Goal: Information Seeking & Learning: Learn about a topic

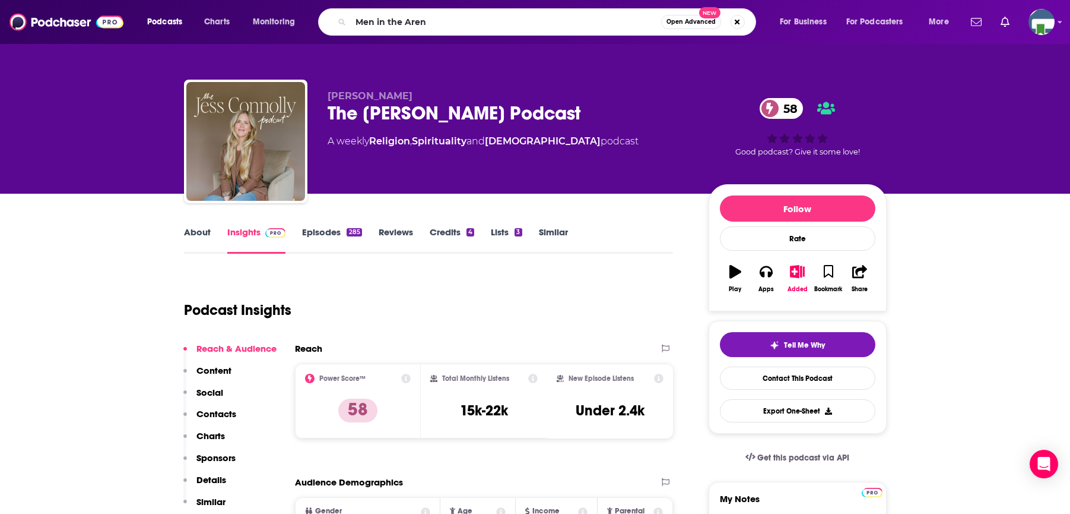
type input "Men in the Arena"
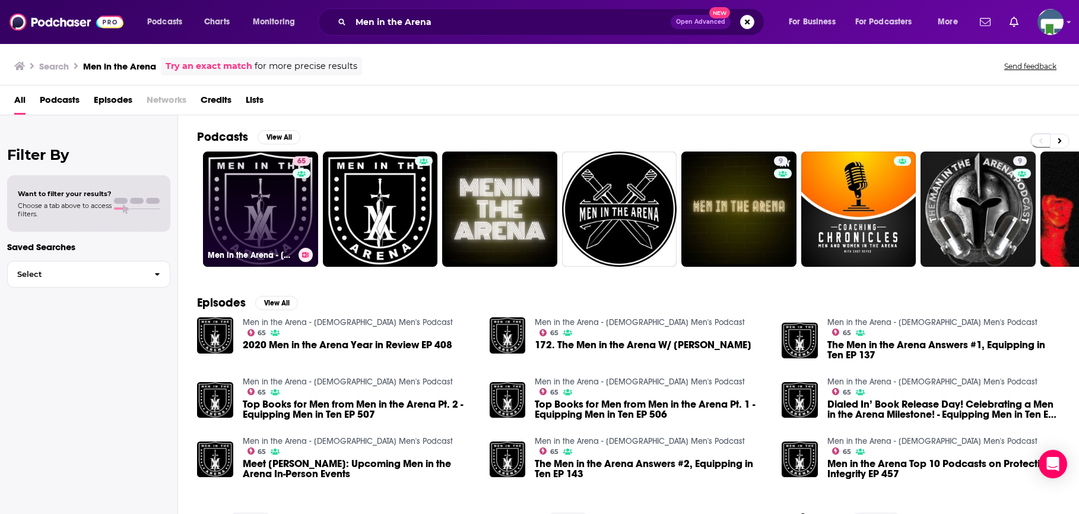
click at [266, 199] on link "65 Men in the Arena - [DEMOGRAPHIC_DATA] Men's Podcast" at bounding box center [260, 208] width 115 height 115
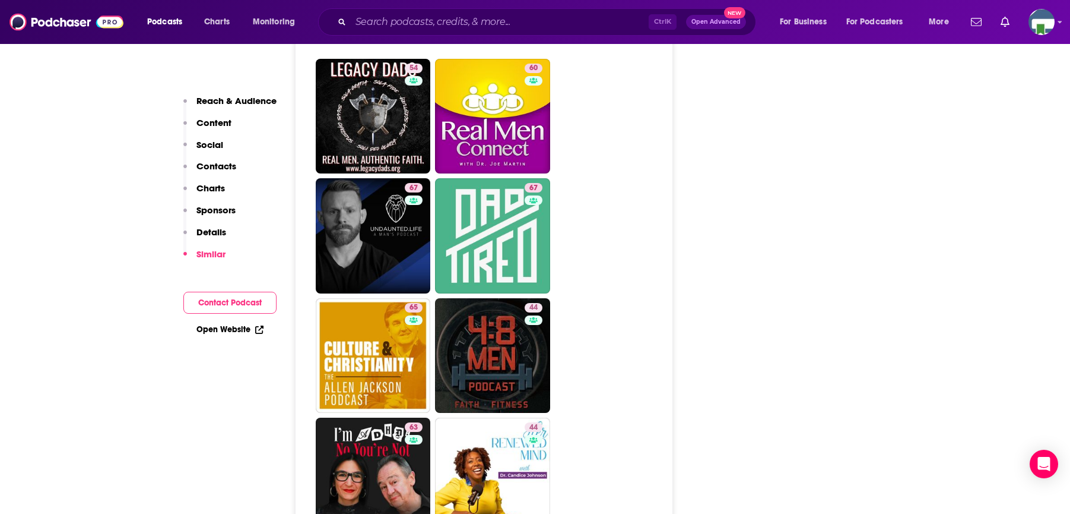
scroll to position [2315, 0]
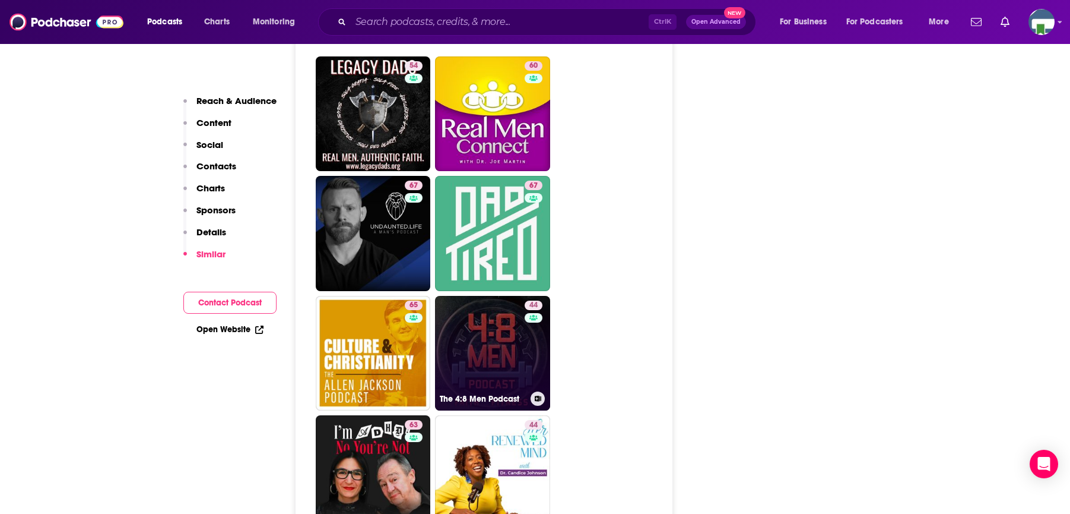
click at [517, 296] on link "44 The 4:8 Men Podcast" at bounding box center [492, 353] width 115 height 115
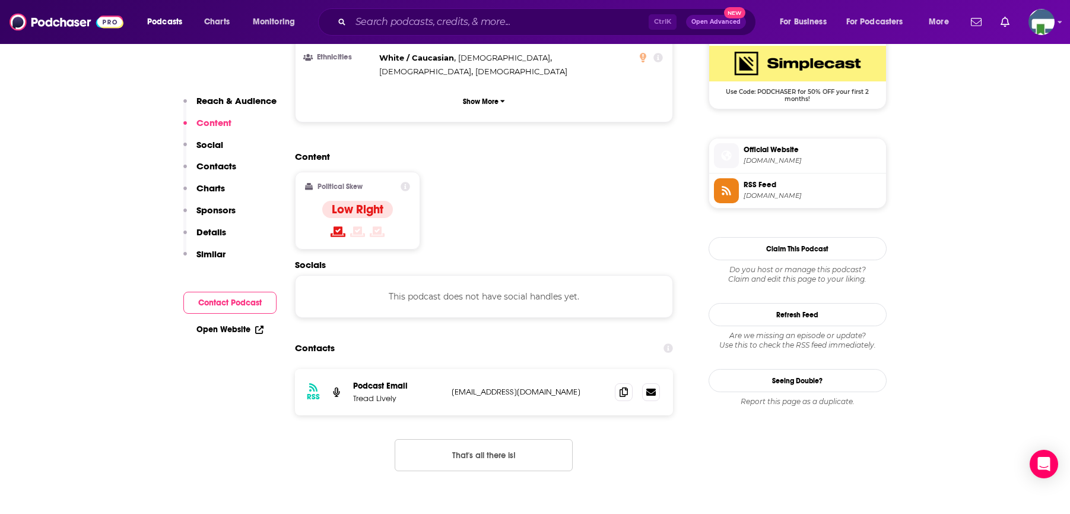
scroll to position [475, 0]
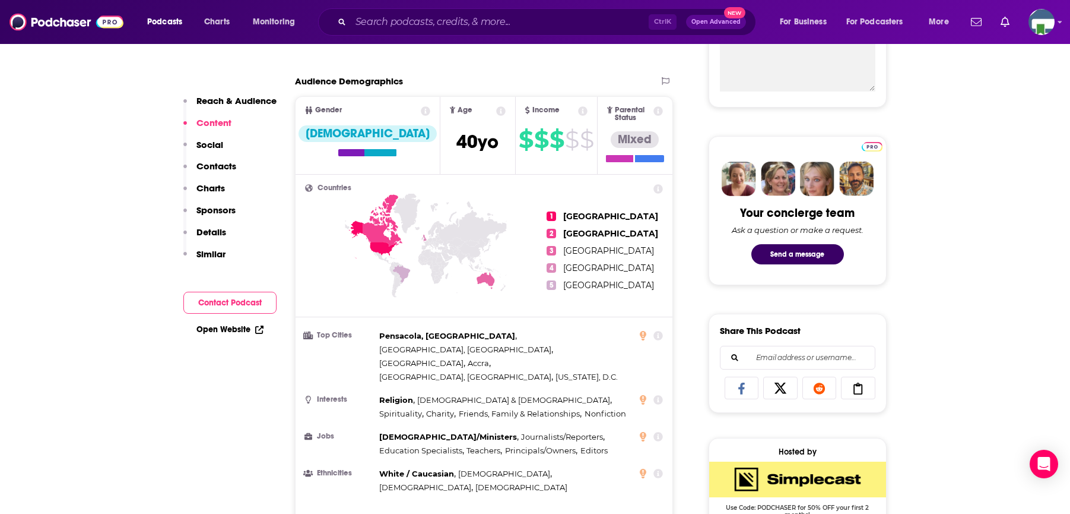
type input "[URL][DOMAIN_NAME]"
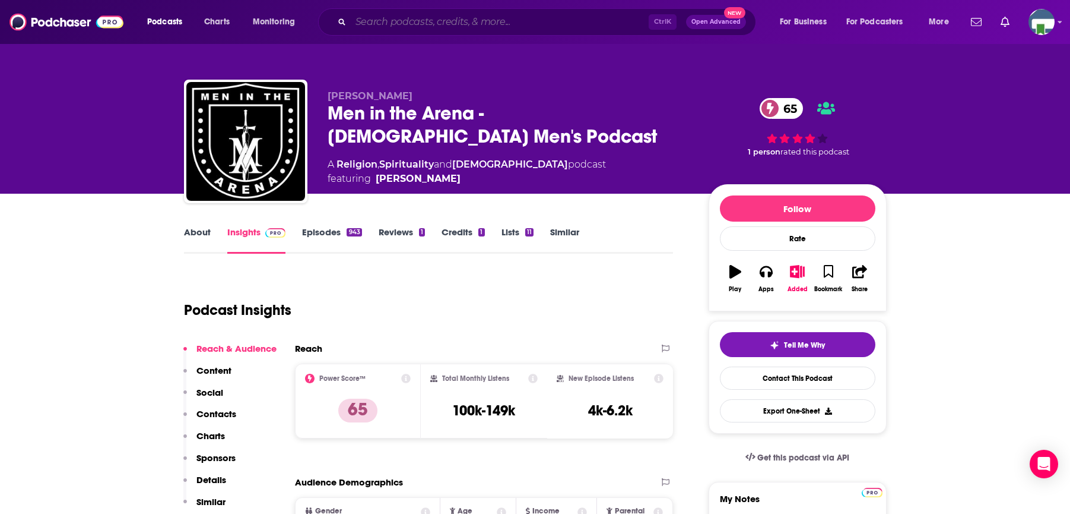
click at [367, 24] on input "Search podcasts, credits, & more..." at bounding box center [500, 21] width 298 height 19
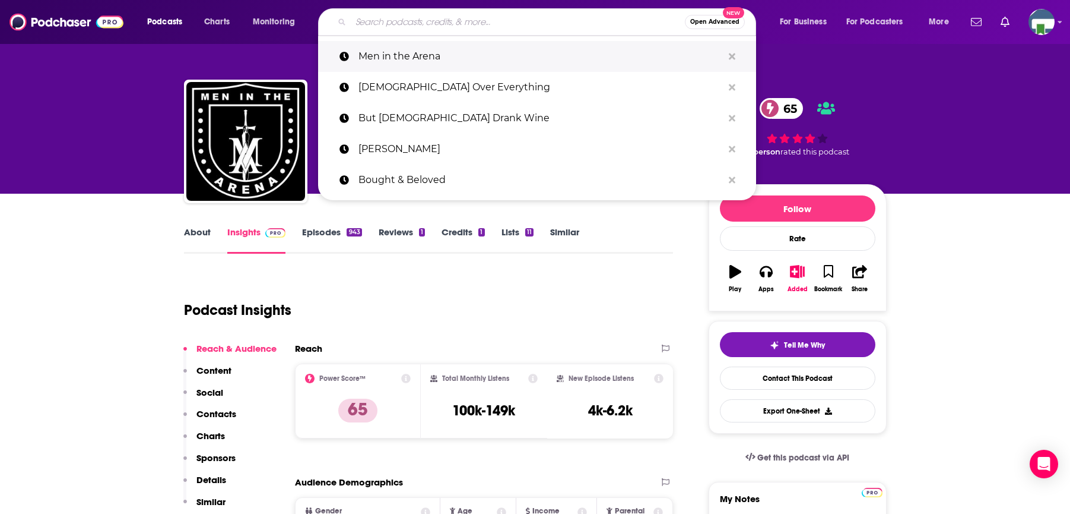
click at [408, 53] on p "Men in the Arena" at bounding box center [541, 56] width 365 height 31
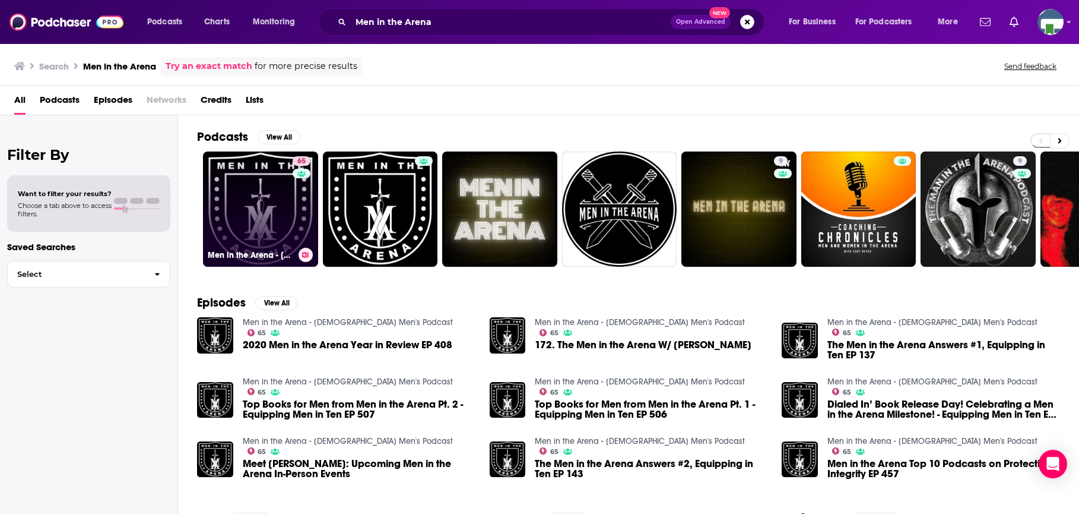
click at [281, 207] on link "65 Men in the Arena - [DEMOGRAPHIC_DATA] Men's Podcast" at bounding box center [260, 208] width 115 height 115
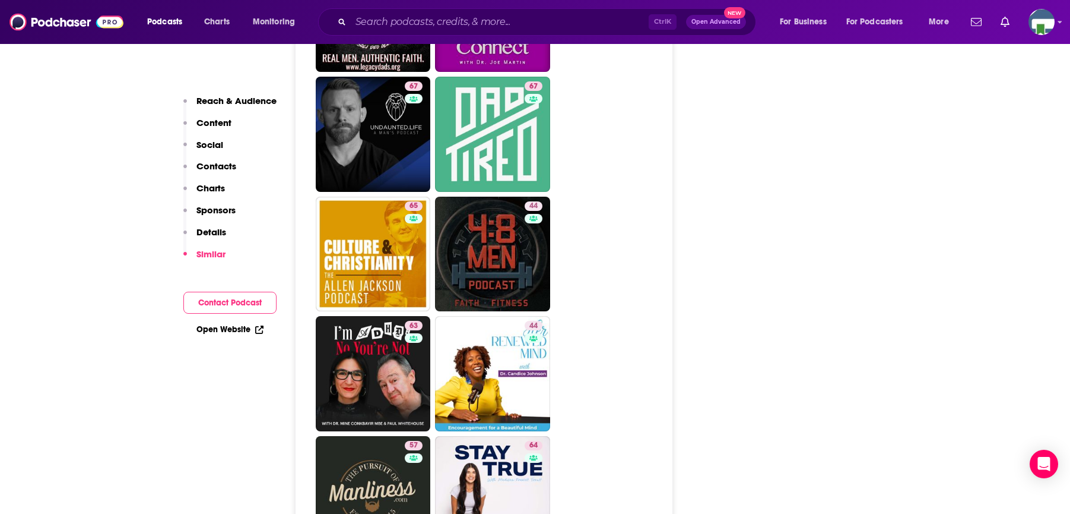
scroll to position [2553, 0]
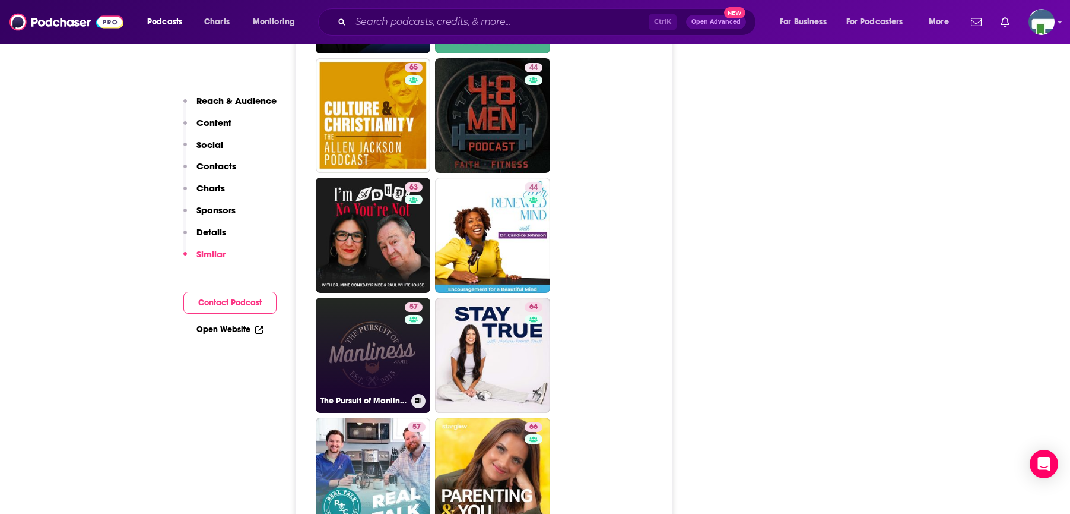
click at [400, 297] on link "57 The Pursuit of Manliness" at bounding box center [373, 354] width 115 height 115
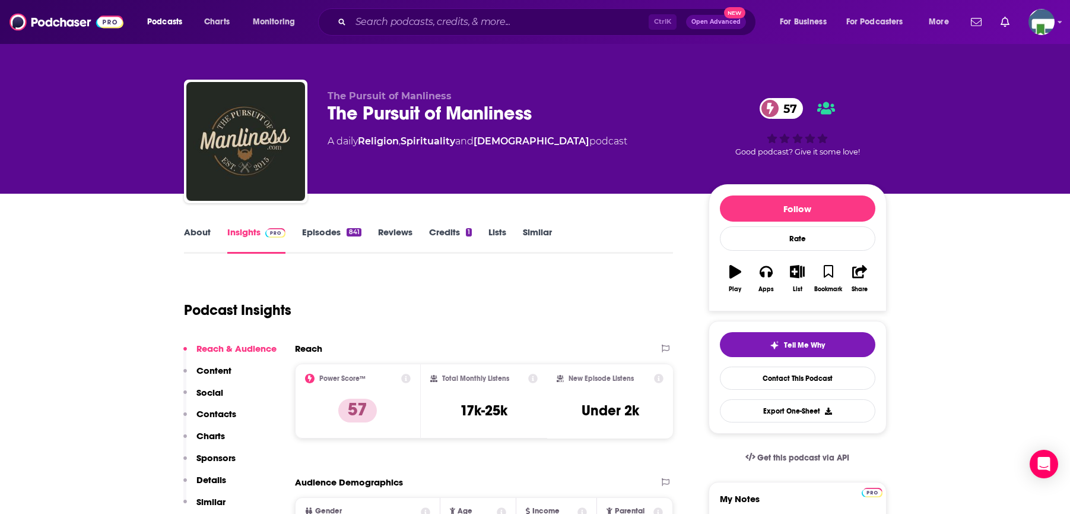
click at [324, 292] on div "Podcast Insights" at bounding box center [424, 303] width 480 height 61
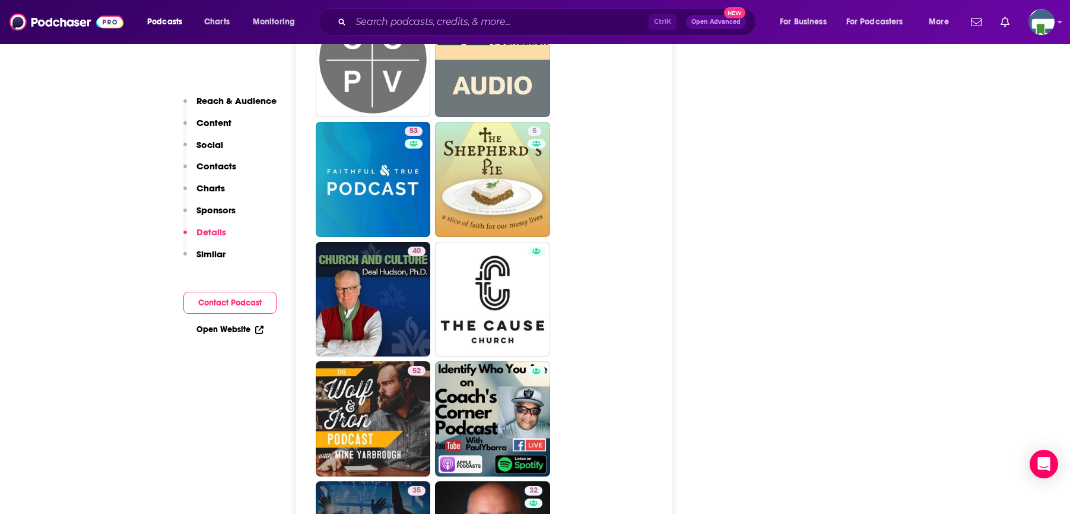
scroll to position [2850, 0]
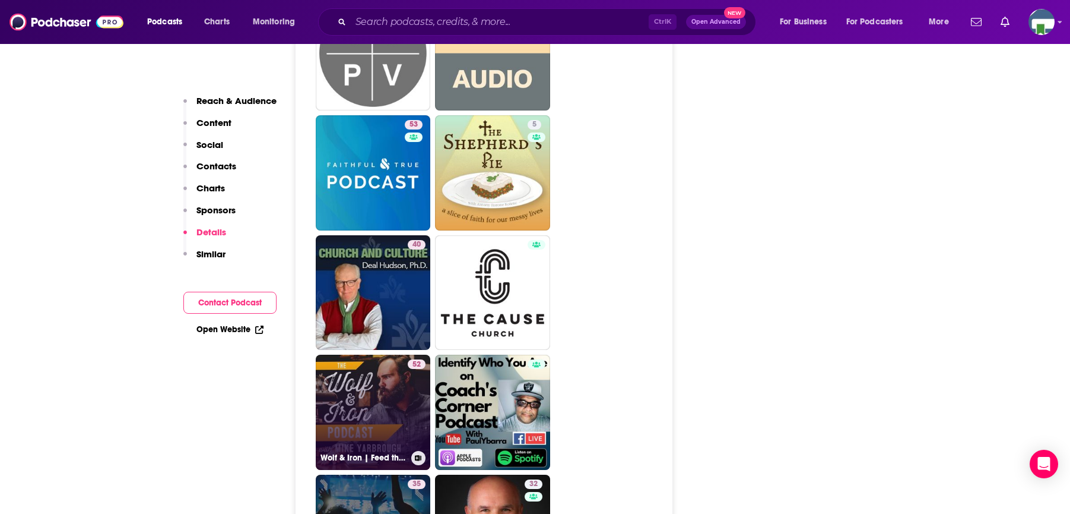
click at [370, 354] on link "52 Wolf & Iron | Feed the Wolf. Be the Iron." at bounding box center [373, 411] width 115 height 115
type input "[URL][DOMAIN_NAME]"
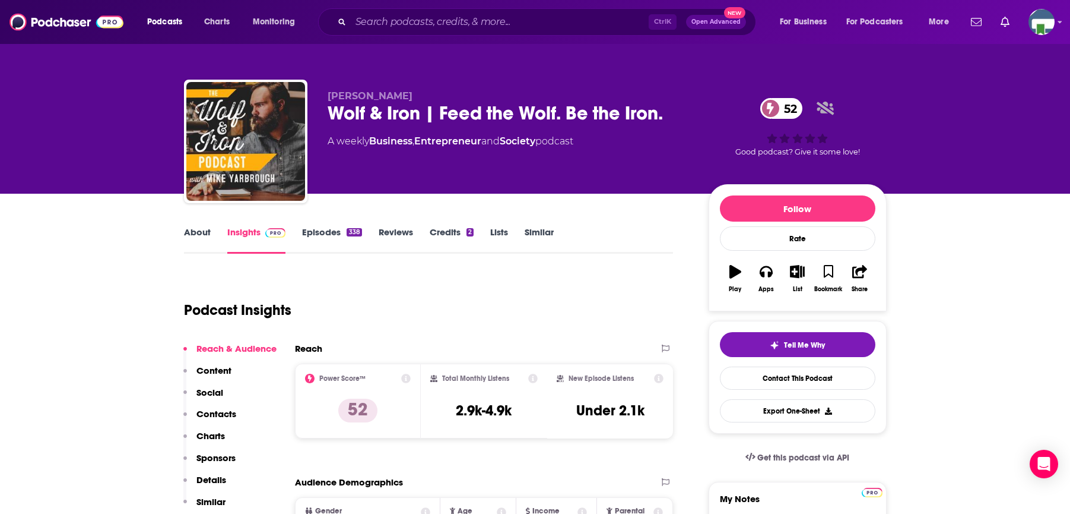
click at [196, 233] on link "About" at bounding box center [197, 239] width 27 height 27
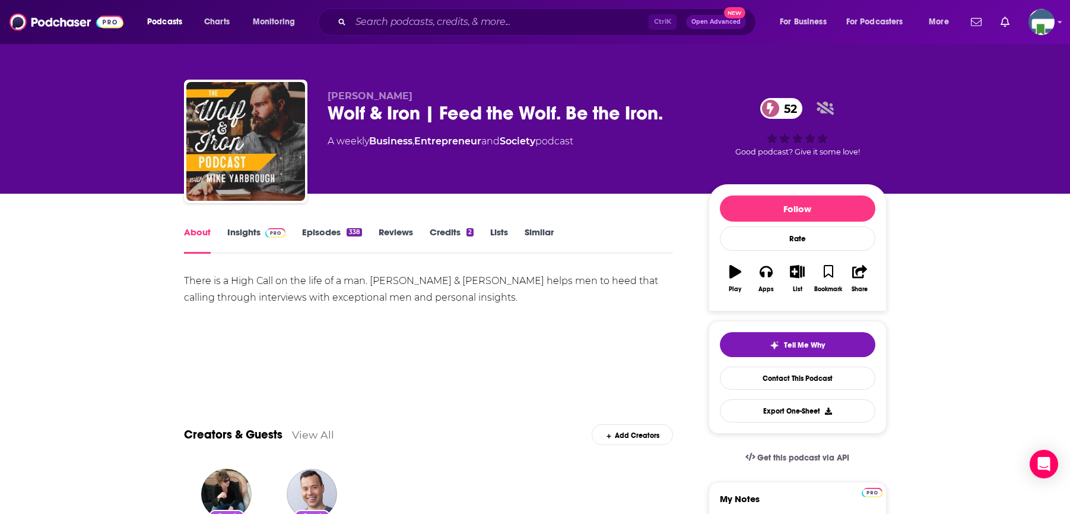
click at [385, 370] on div "Show More" at bounding box center [429, 372] width 490 height 20
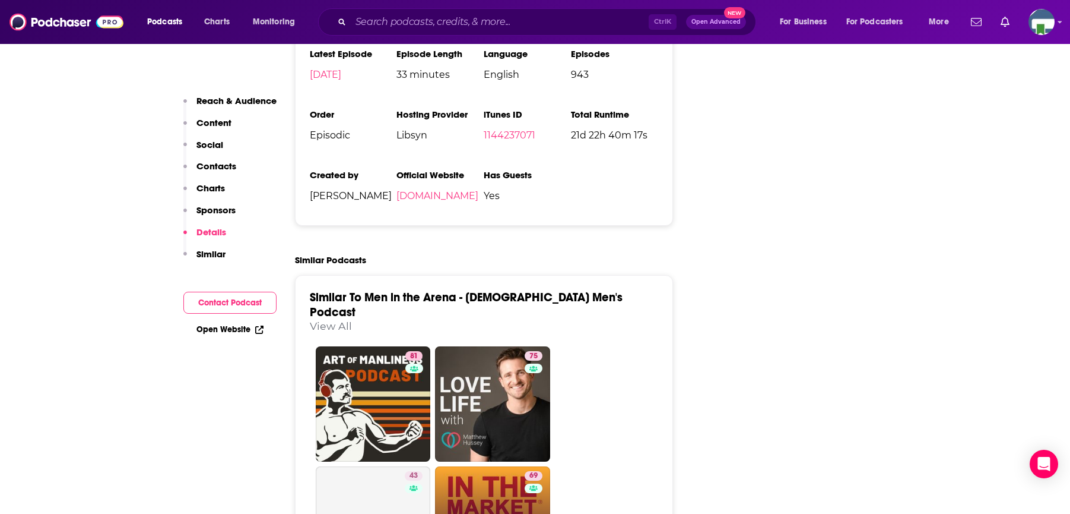
scroll to position [1959, 0]
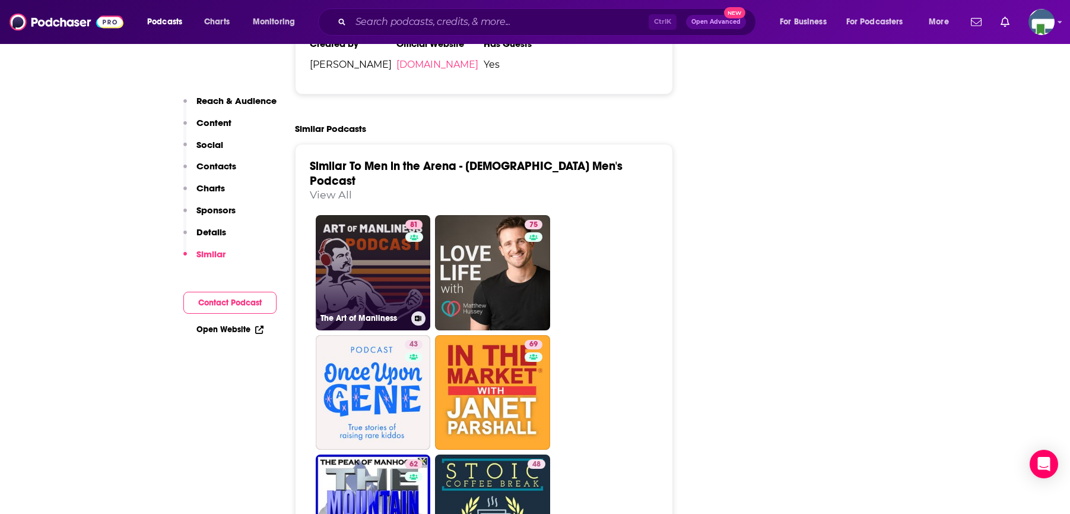
click at [375, 215] on link "81 The Art of Manliness" at bounding box center [373, 272] width 115 height 115
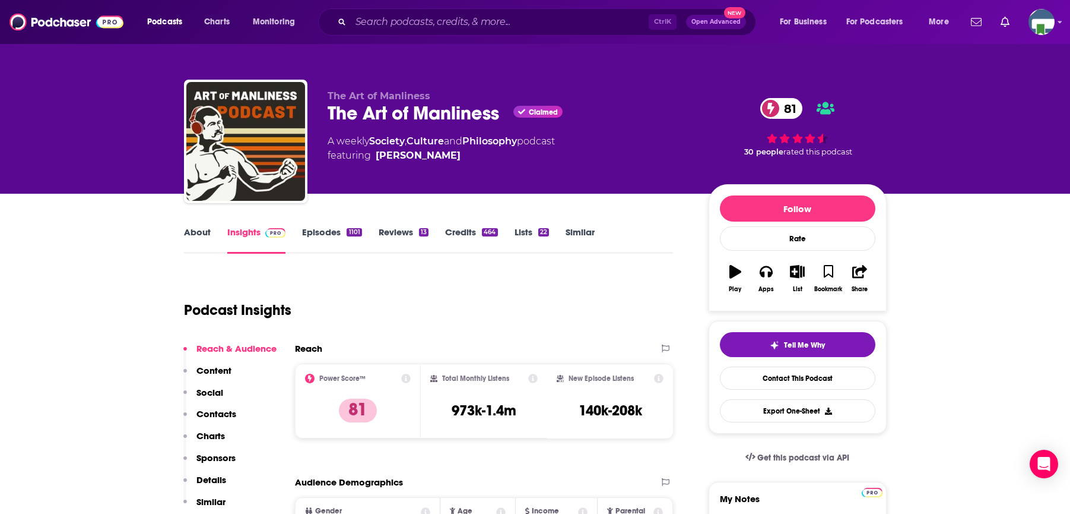
click at [90, 112] on div "The Art of Manliness The Art of Manliness Claimed 81 A weekly Society , Culture…" at bounding box center [535, 97] width 1070 height 194
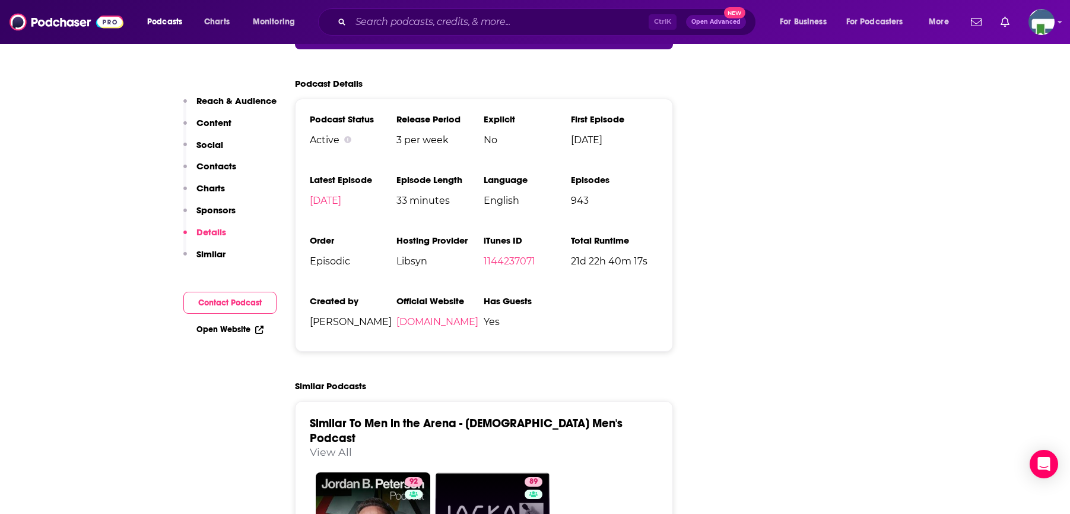
scroll to position [2197, 0]
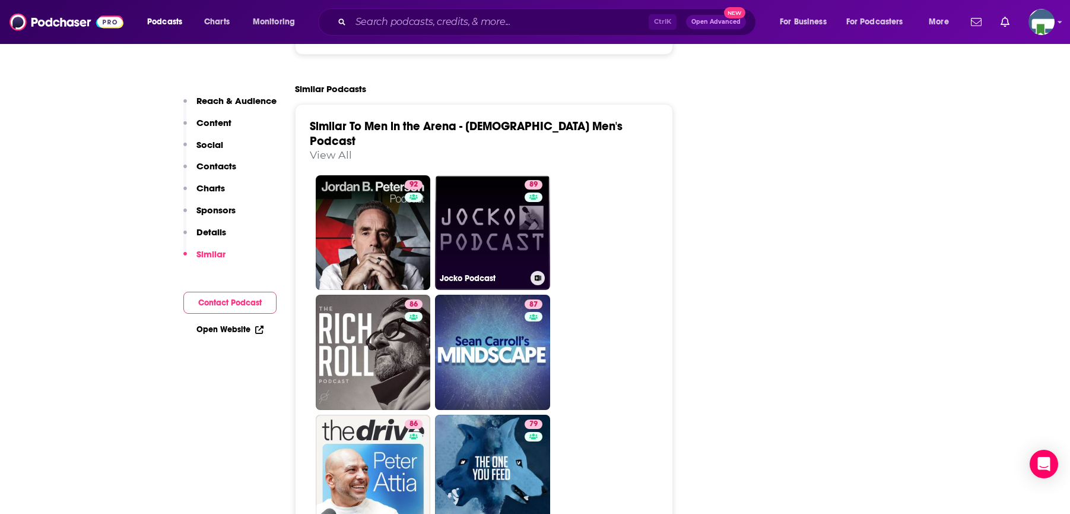
click at [509, 175] on link "89 Jocko Podcast" at bounding box center [492, 232] width 115 height 115
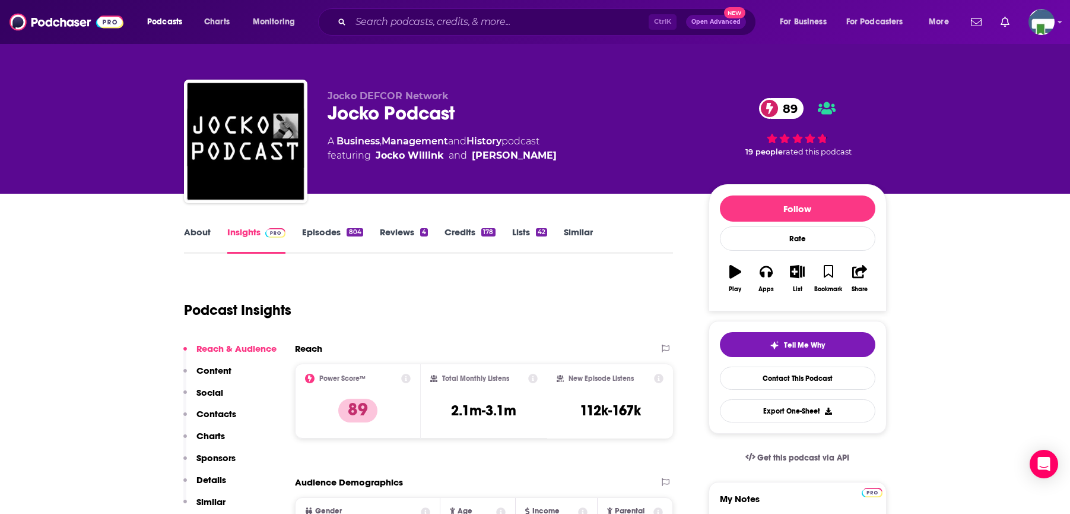
type input "[URL][DOMAIN_NAME]"
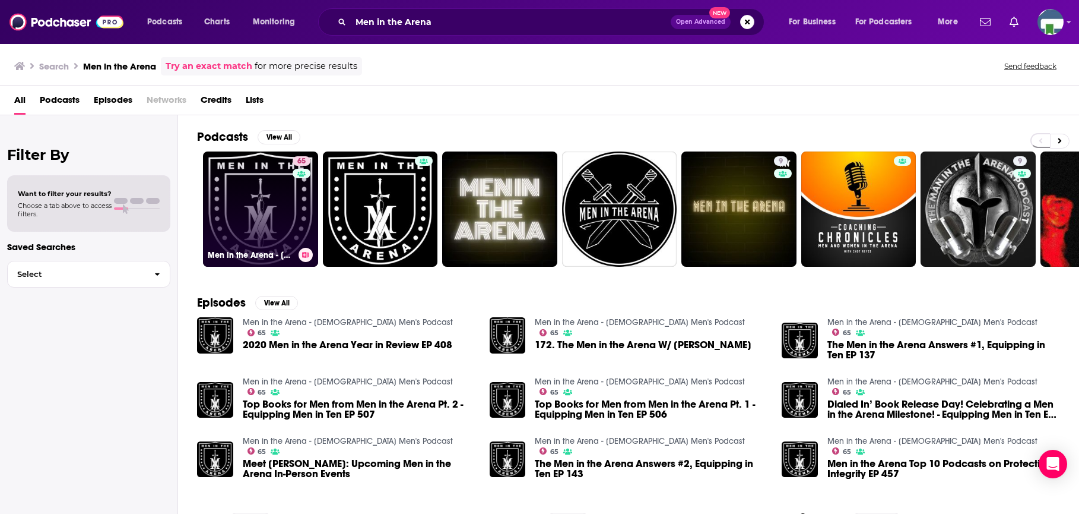
click at [235, 184] on link "65 Men in the Arena - [DEMOGRAPHIC_DATA] Men's Podcast" at bounding box center [260, 208] width 115 height 115
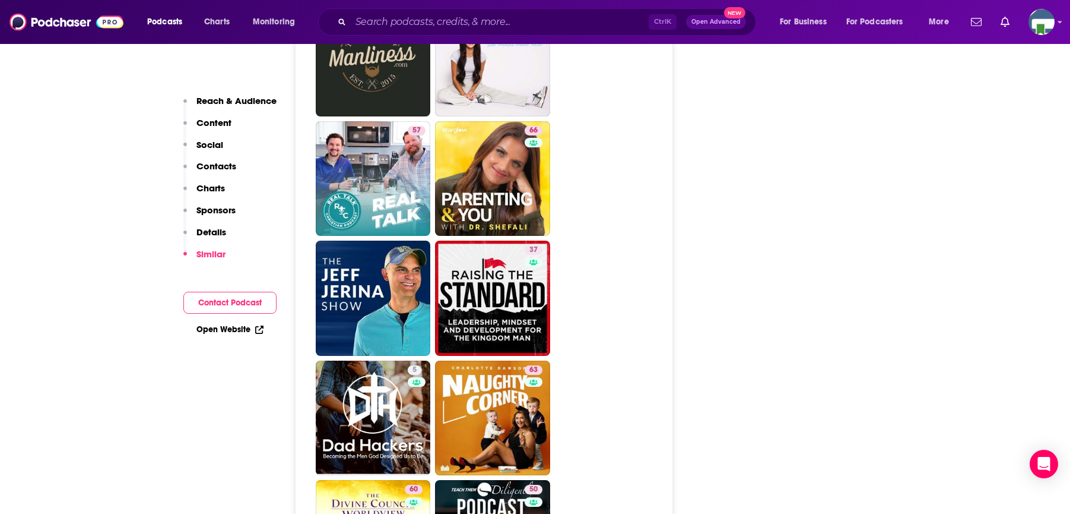
scroll to position [2850, 0]
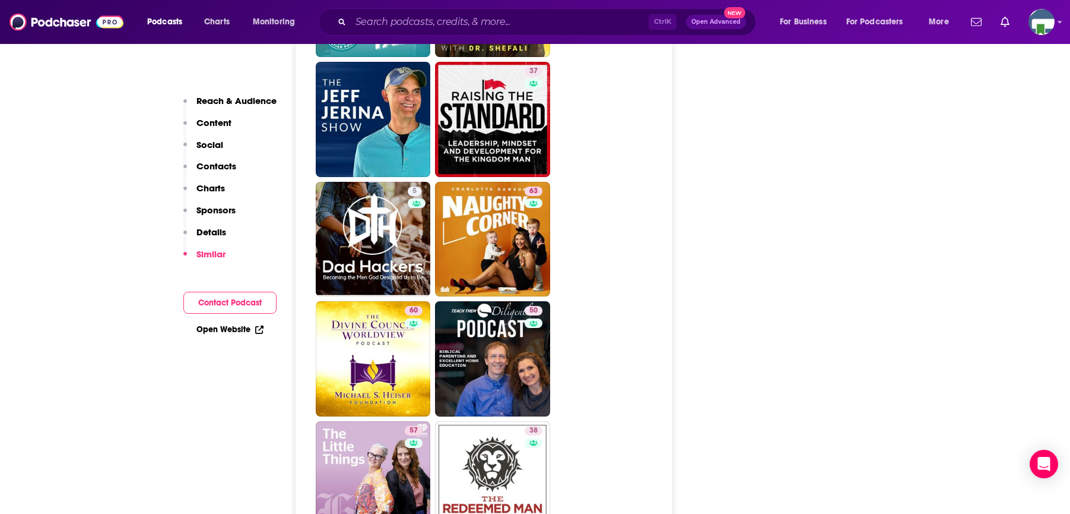
scroll to position [3087, 0]
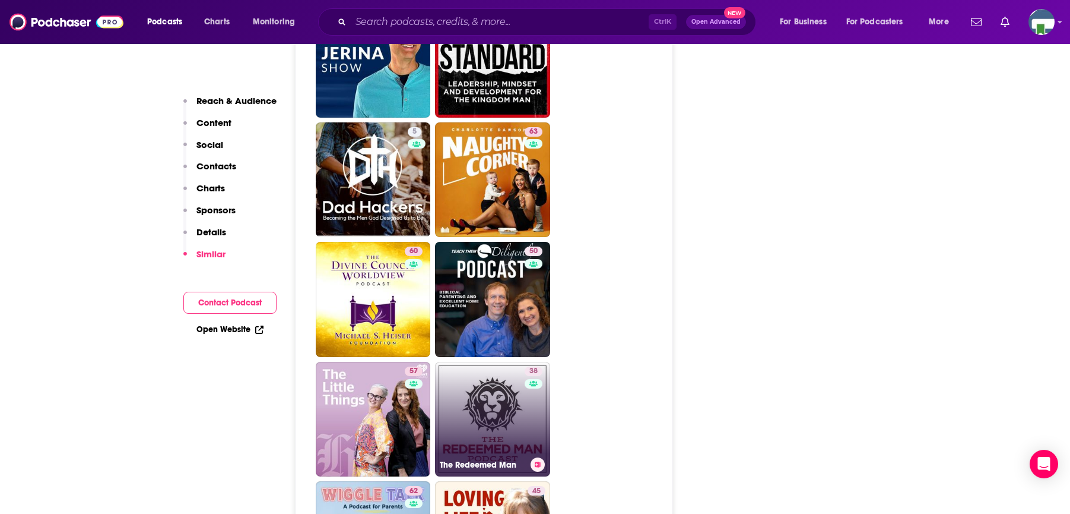
click at [512, 362] on link "38 The Redeemed Man" at bounding box center [492, 419] width 115 height 115
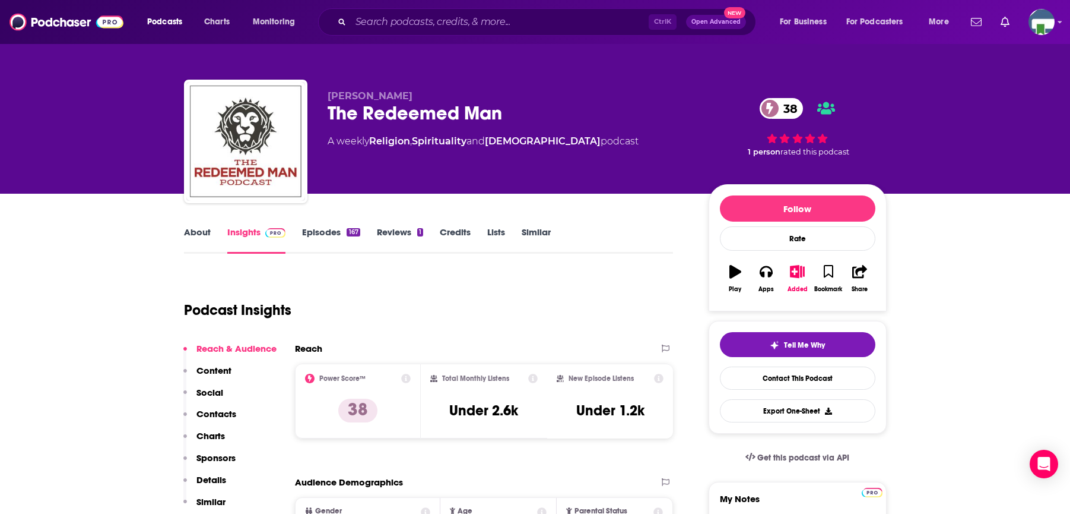
scroll to position [59, 0]
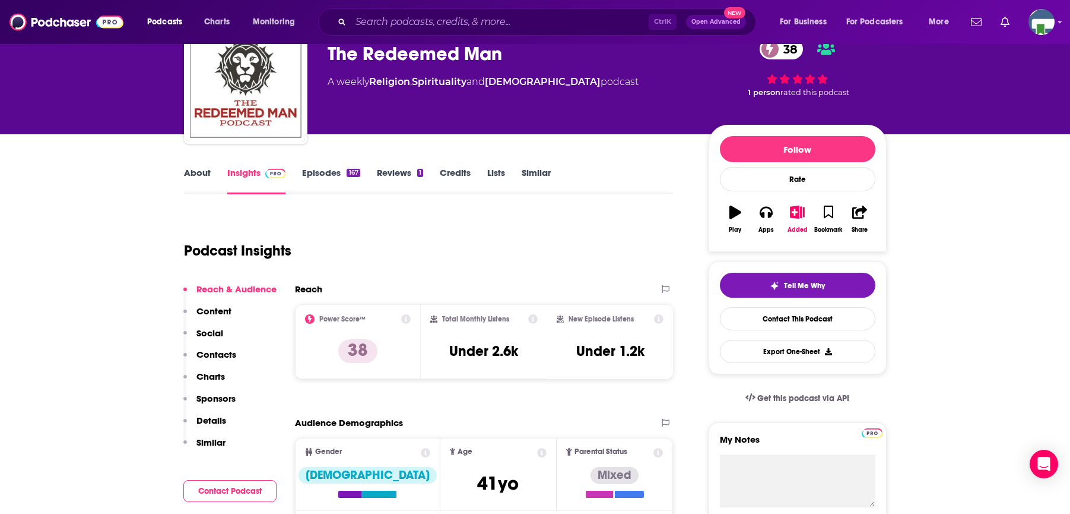
click at [334, 264] on div "Podcast Insights" at bounding box center [424, 243] width 480 height 61
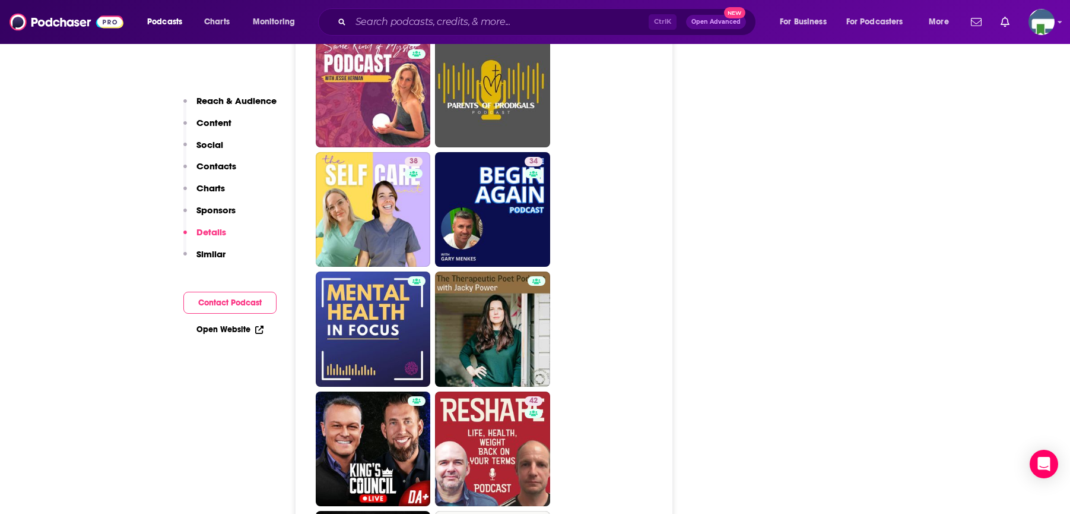
scroll to position [2494, 0]
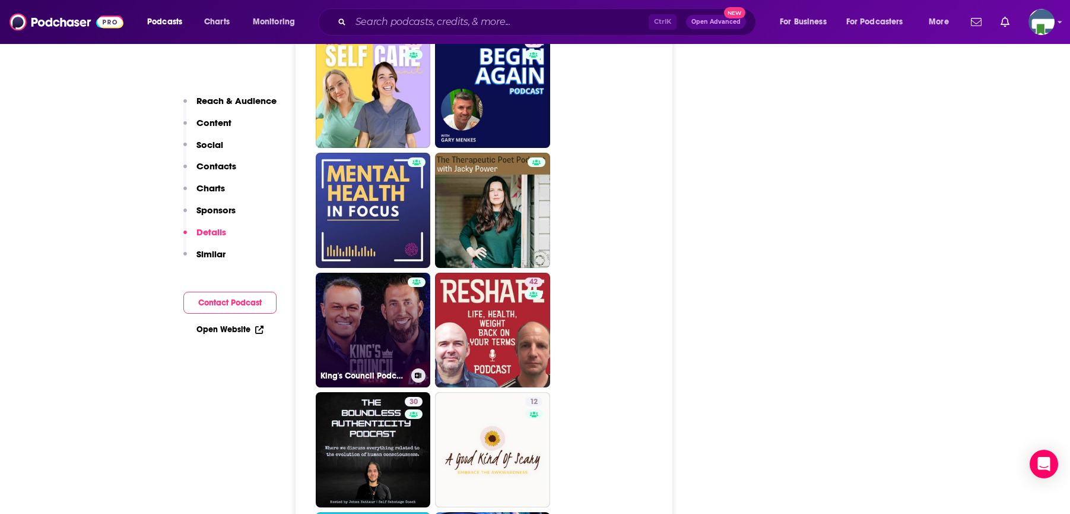
click at [394, 335] on link "King's Council Podcast with [PERSON_NAME] & [PERSON_NAME]" at bounding box center [373, 330] width 115 height 115
type input "[URL][DOMAIN_NAME]"
